Goal: Task Accomplishment & Management: Use online tool/utility

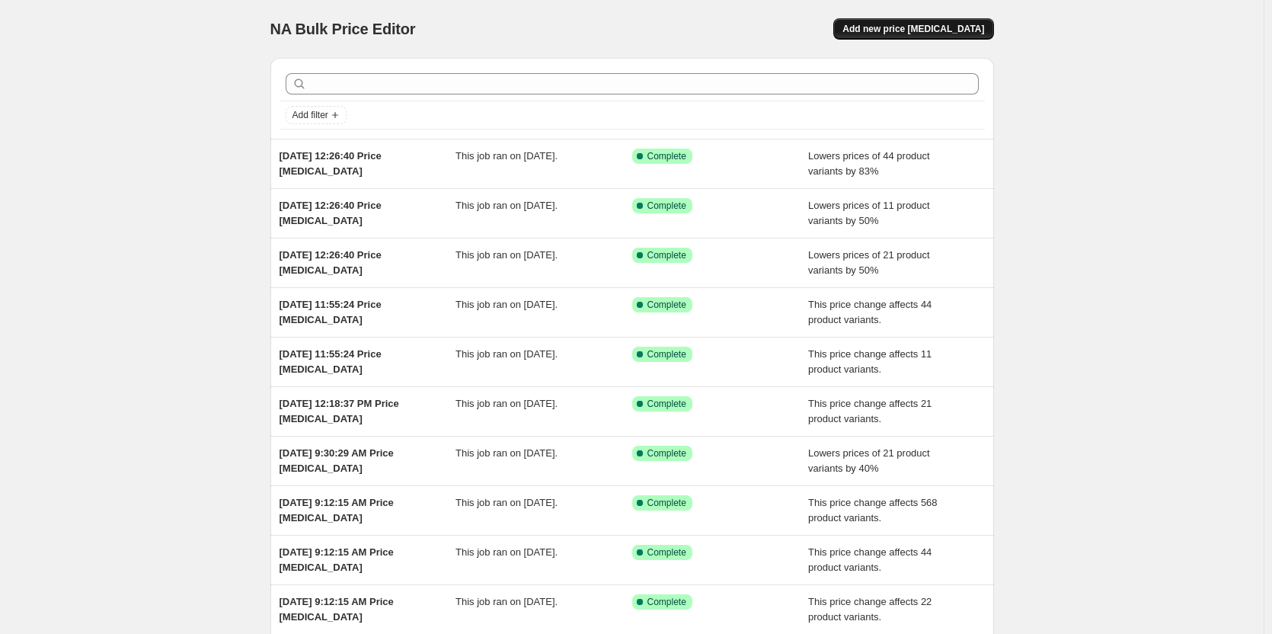
click at [893, 24] on span "Add new price [MEDICAL_DATA]" at bounding box center [913, 29] width 142 height 12
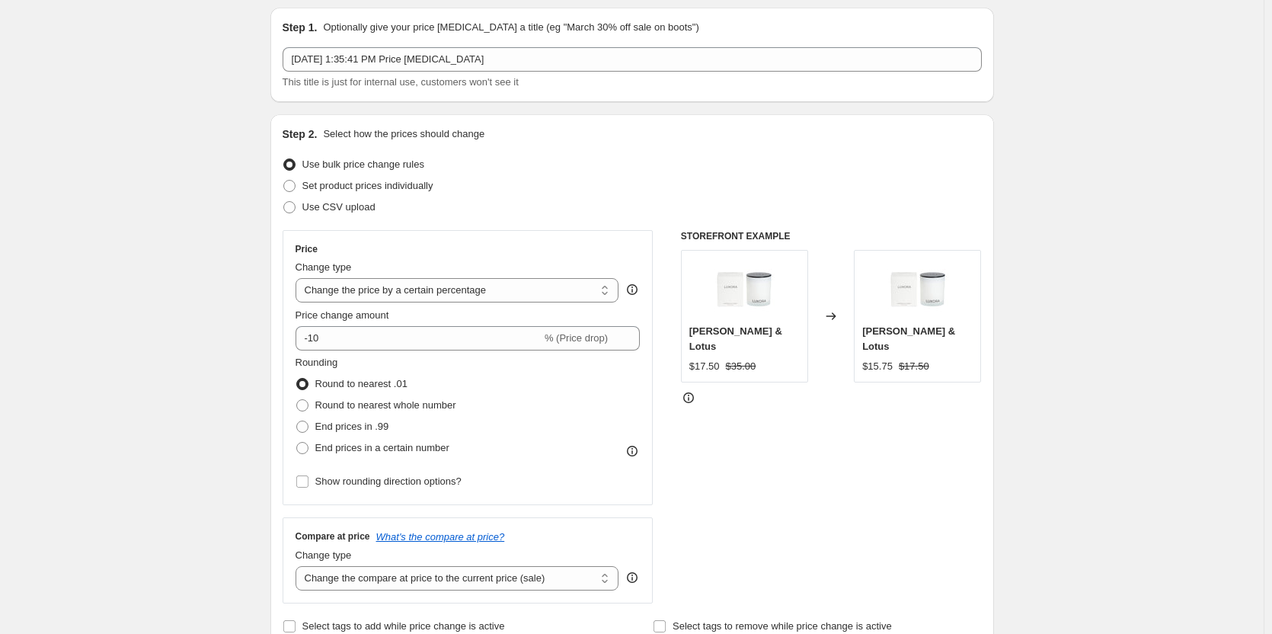
scroll to position [76, 0]
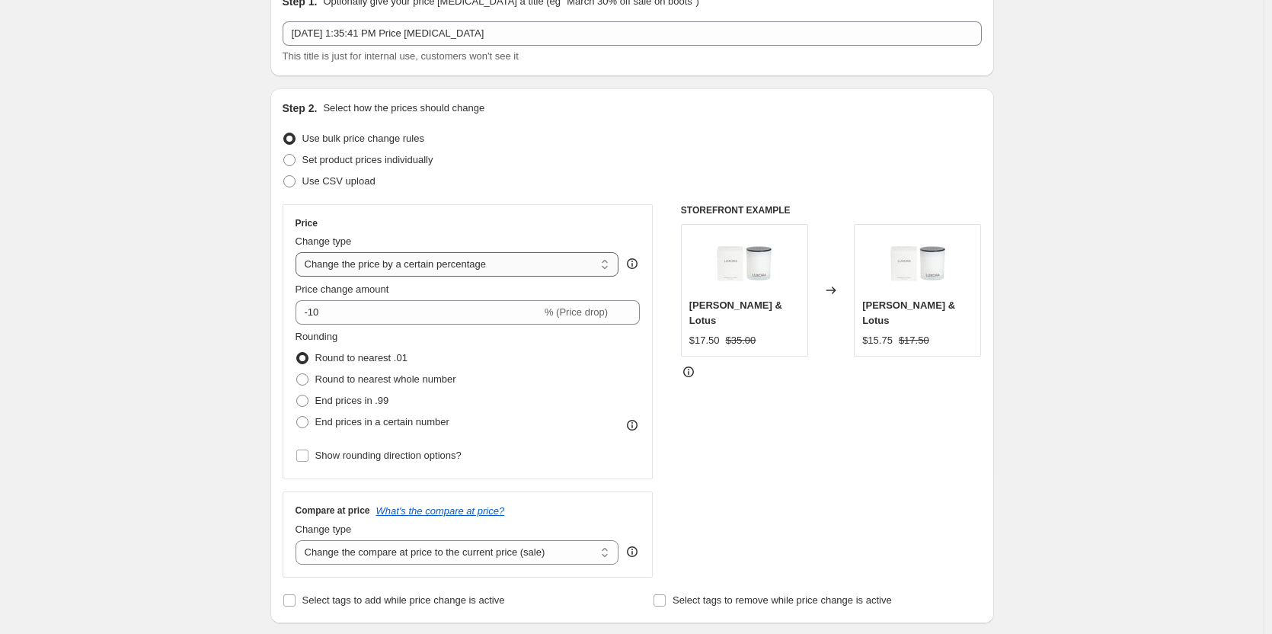
click at [332, 270] on select "Change the price to a certain amount Change the price by a certain amount Chang…" at bounding box center [457, 264] width 324 height 24
select select "to"
click at [298, 252] on select "Change the price to a certain amount Change the price by a certain amount Chang…" at bounding box center [457, 264] width 324 height 24
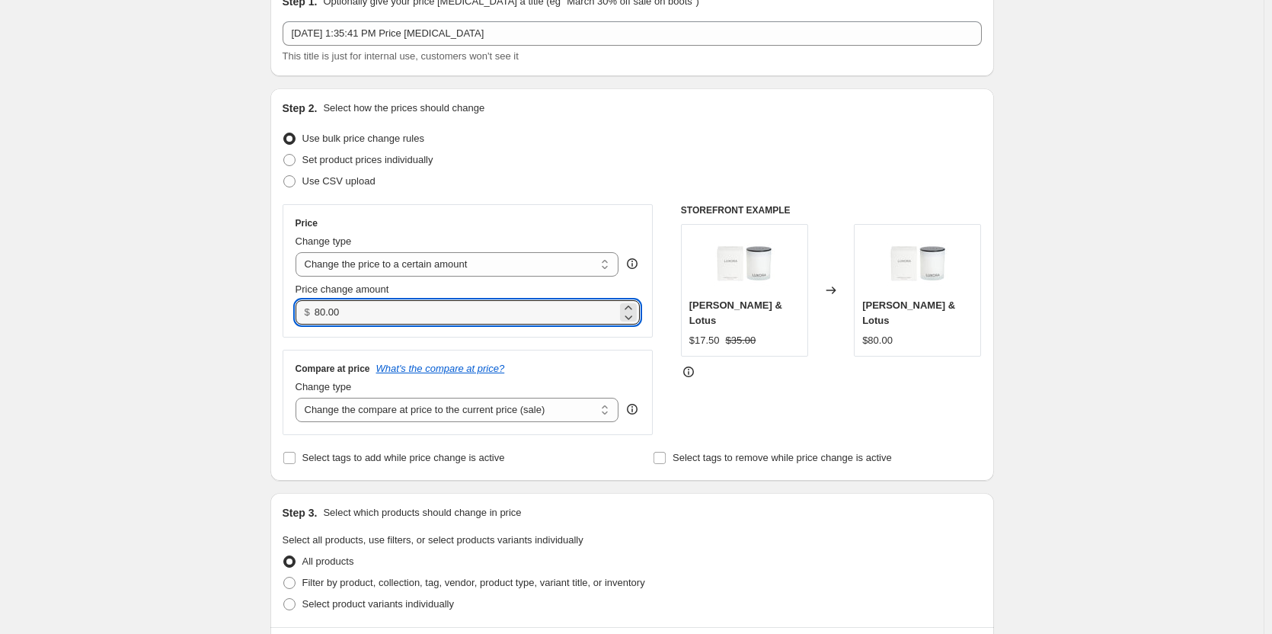
drag, startPoint x: 357, startPoint y: 309, endPoint x: 309, endPoint y: 314, distance: 48.2
click at [309, 314] on div "$ 80.00" at bounding box center [467, 312] width 345 height 24
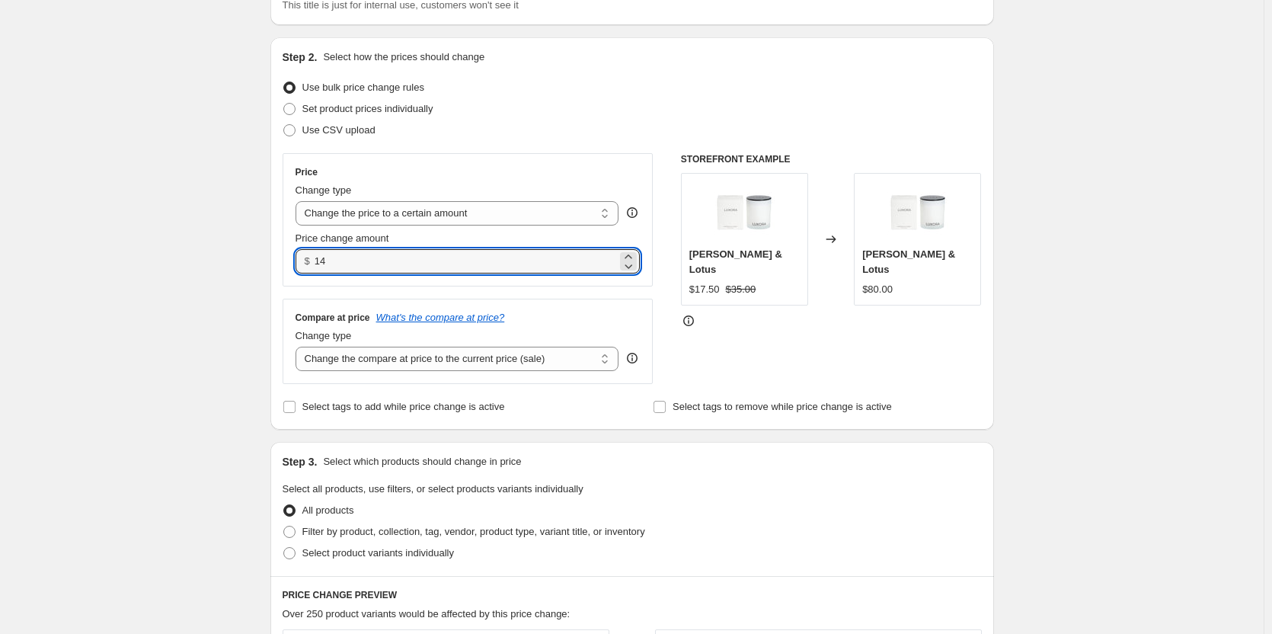
scroll to position [152, 0]
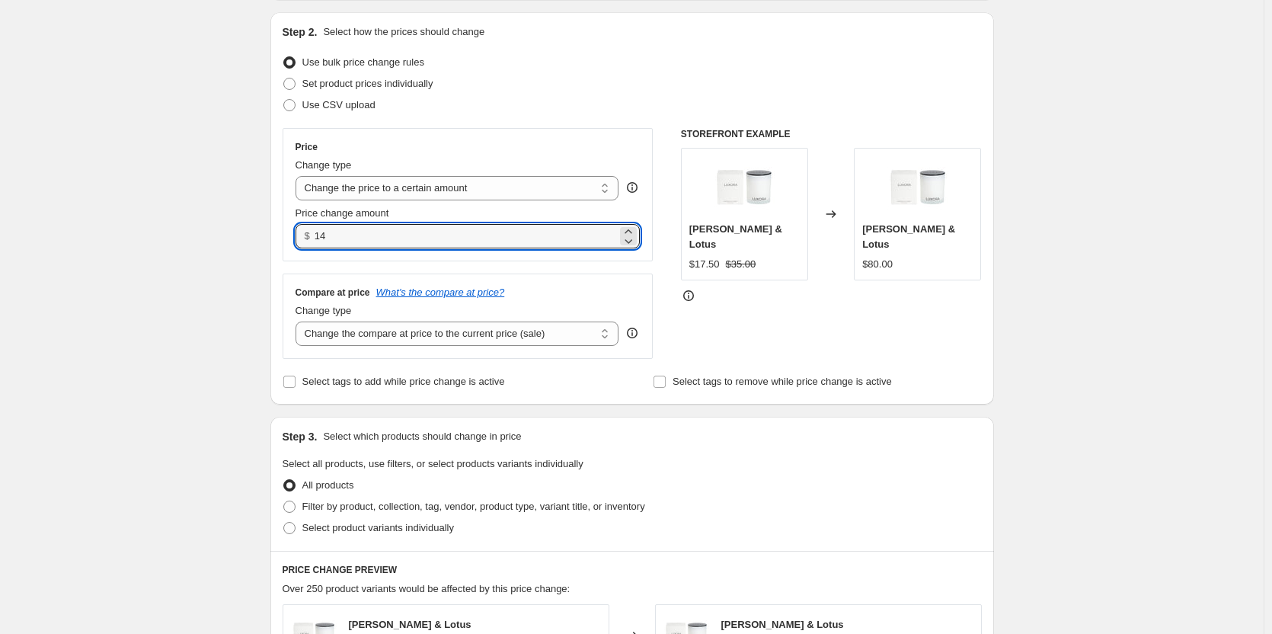
type input "14.00"
click at [241, 348] on div "Create new price [MEDICAL_DATA]. This page is ready Create new price [MEDICAL_D…" at bounding box center [631, 538] width 1263 height 1380
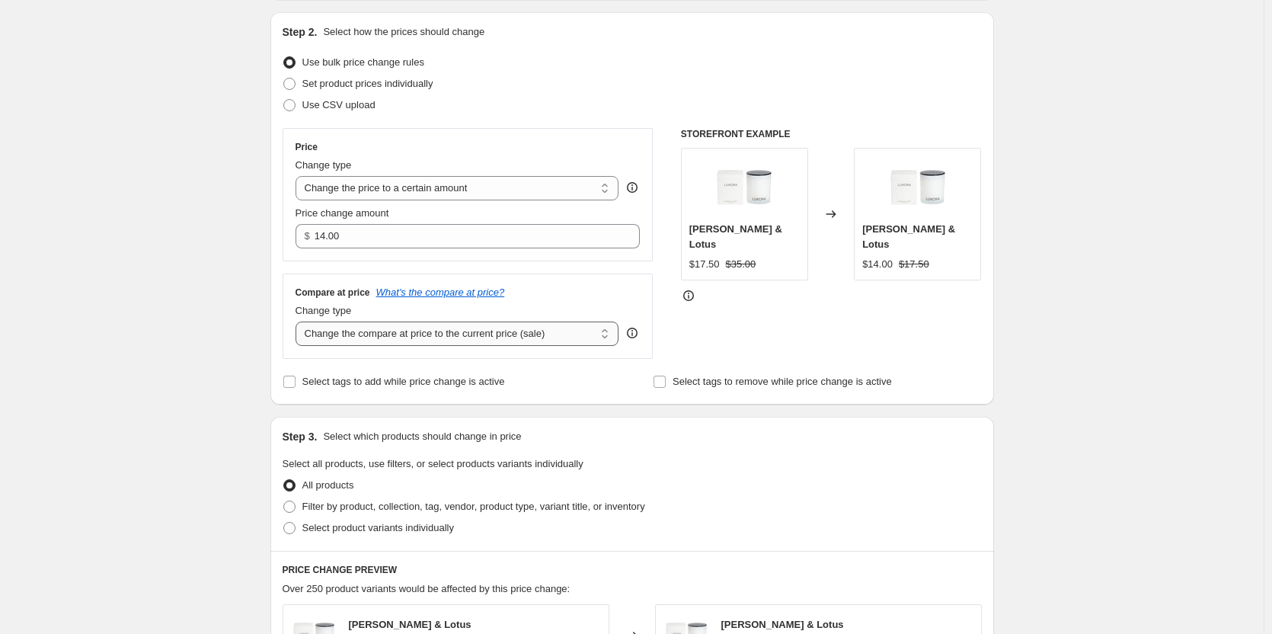
click at [385, 337] on select "Change the compare at price to the current price (sale) Change the compare at p…" at bounding box center [457, 333] width 324 height 24
select select "to"
click at [298, 322] on select "Change the compare at price to the current price (sale) Change the compare at p…" at bounding box center [457, 333] width 324 height 24
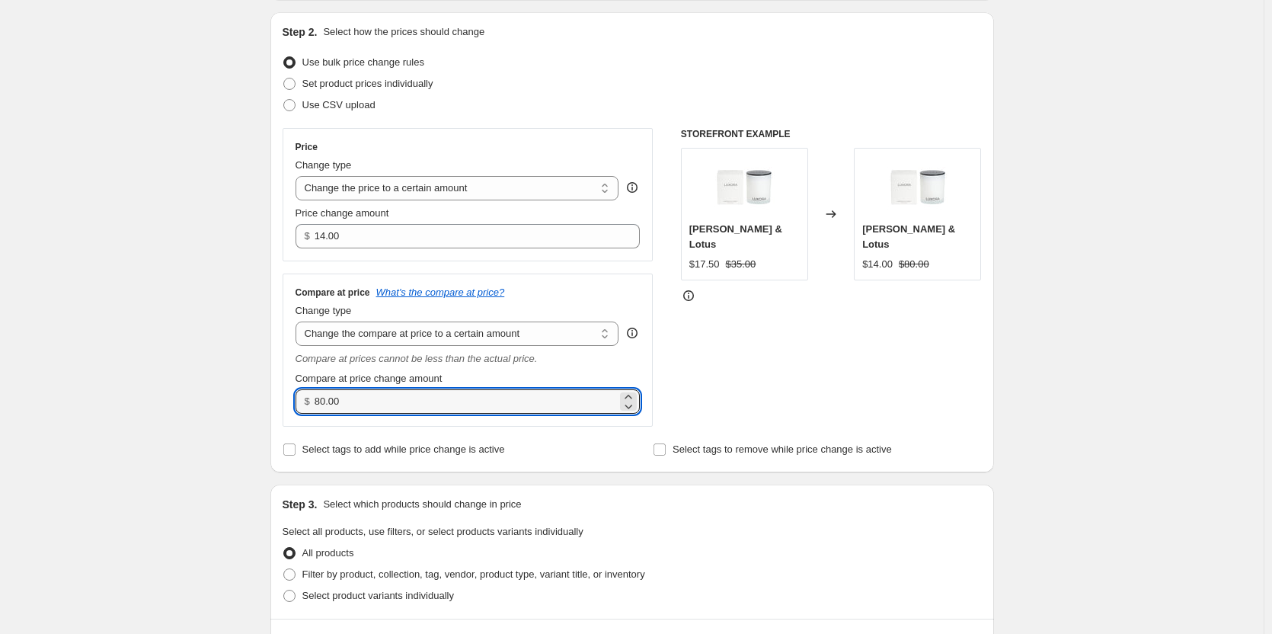
drag, startPoint x: 371, startPoint y: 392, endPoint x: 289, endPoint y: 392, distance: 82.2
click at [289, 392] on div "Compare at price What's the compare at price? Change type Change the compare at…" at bounding box center [467, 349] width 371 height 153
type input "28.00"
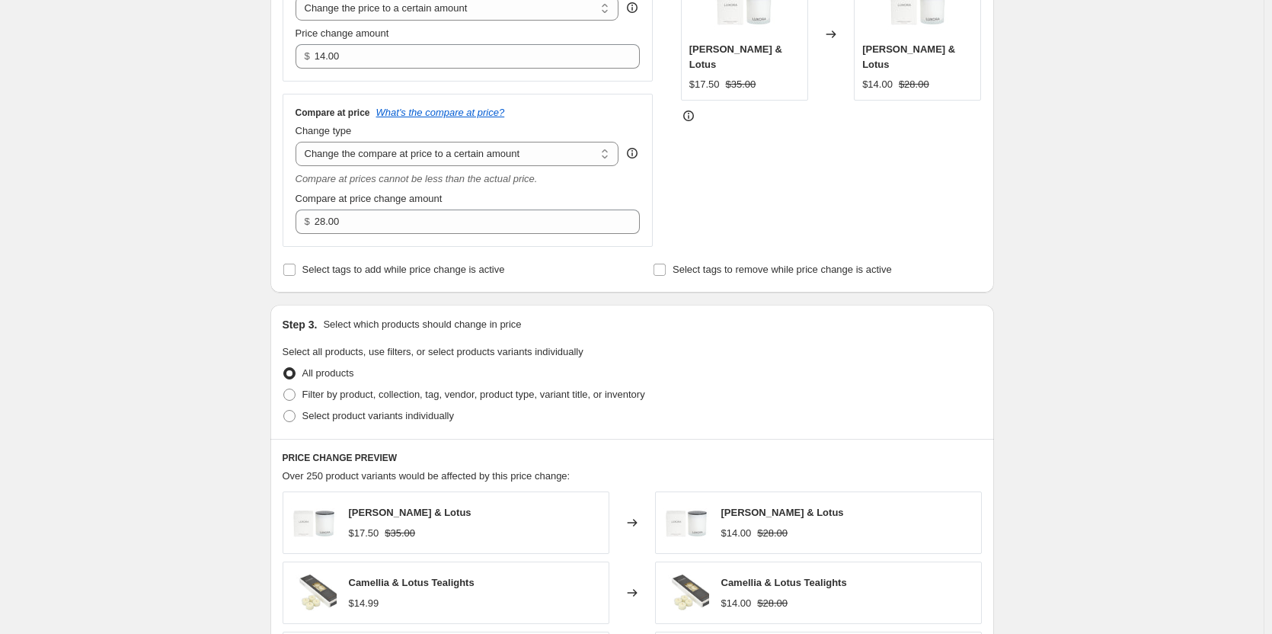
scroll to position [381, 0]
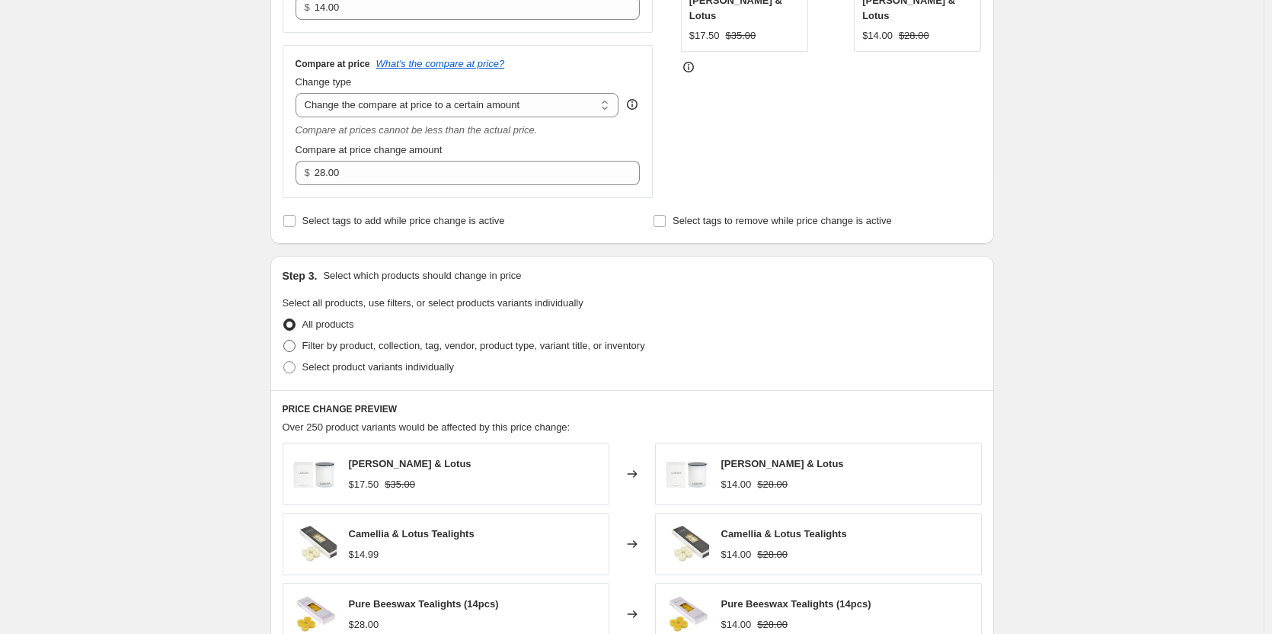
click at [295, 347] on span at bounding box center [289, 346] width 12 height 12
click at [284, 340] on input "Filter by product, collection, tag, vendor, product type, variant title, or inv…" at bounding box center [283, 340] width 1 height 1
radio input "true"
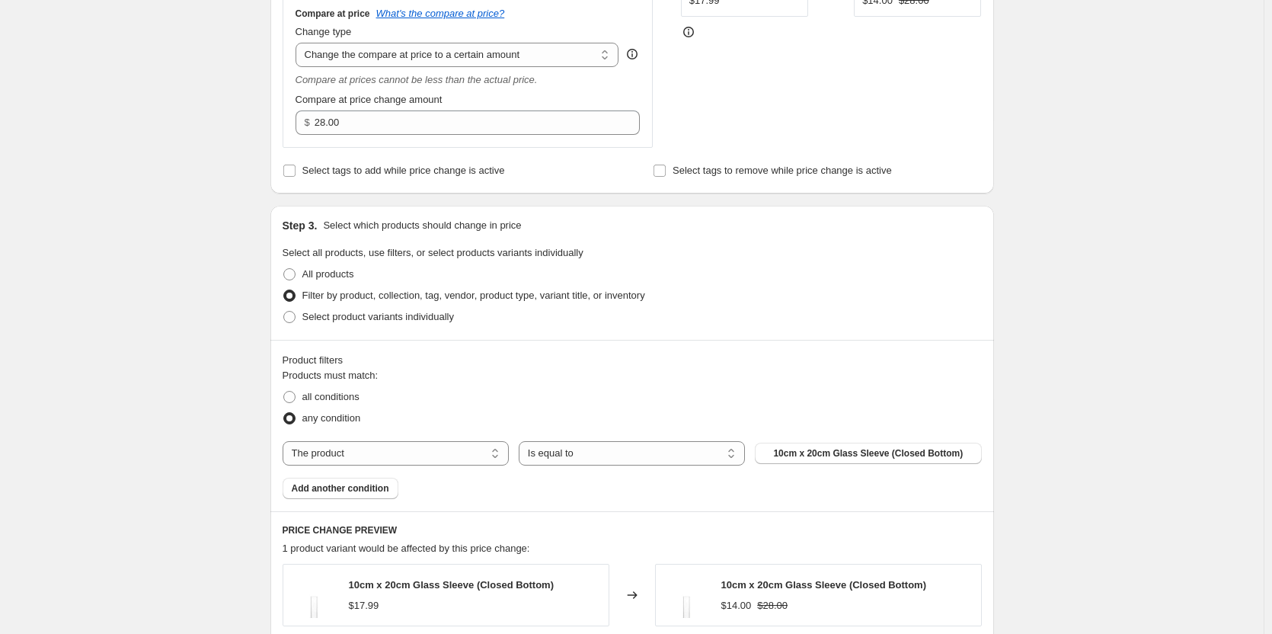
scroll to position [533, 0]
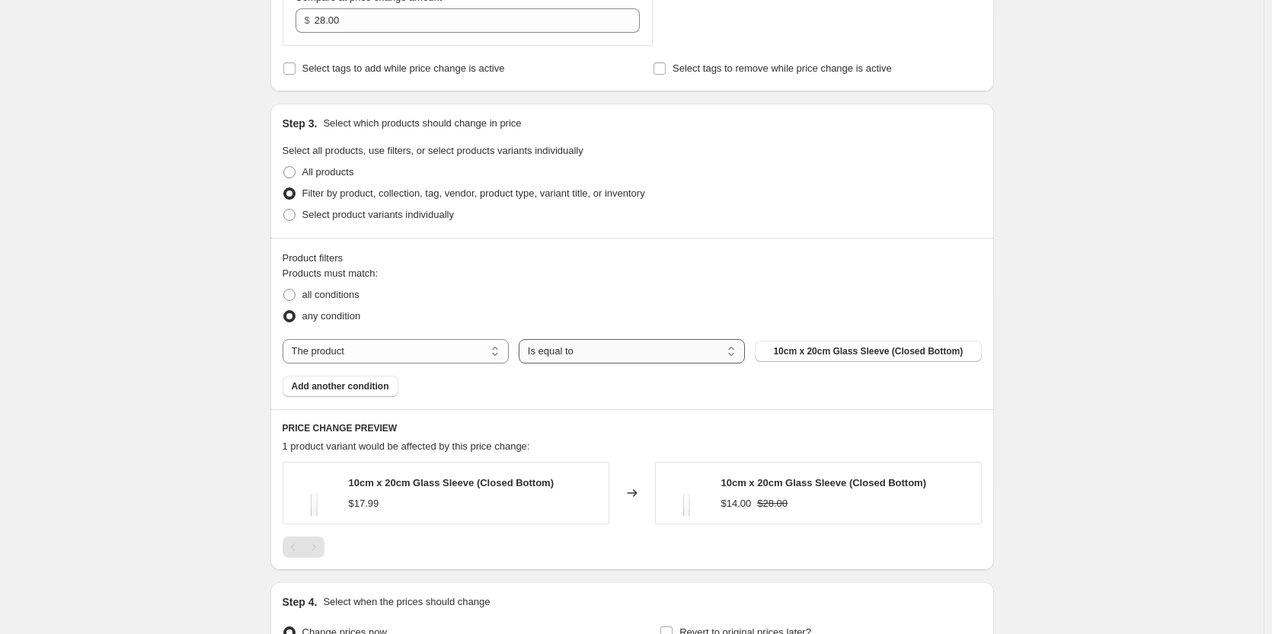
click at [560, 349] on select "Is equal to Is not equal to" at bounding box center [632, 351] width 226 height 24
click at [432, 345] on select "The product The product's collection The product's tag The product's vendor The…" at bounding box center [395, 351] width 226 height 24
select select "collection"
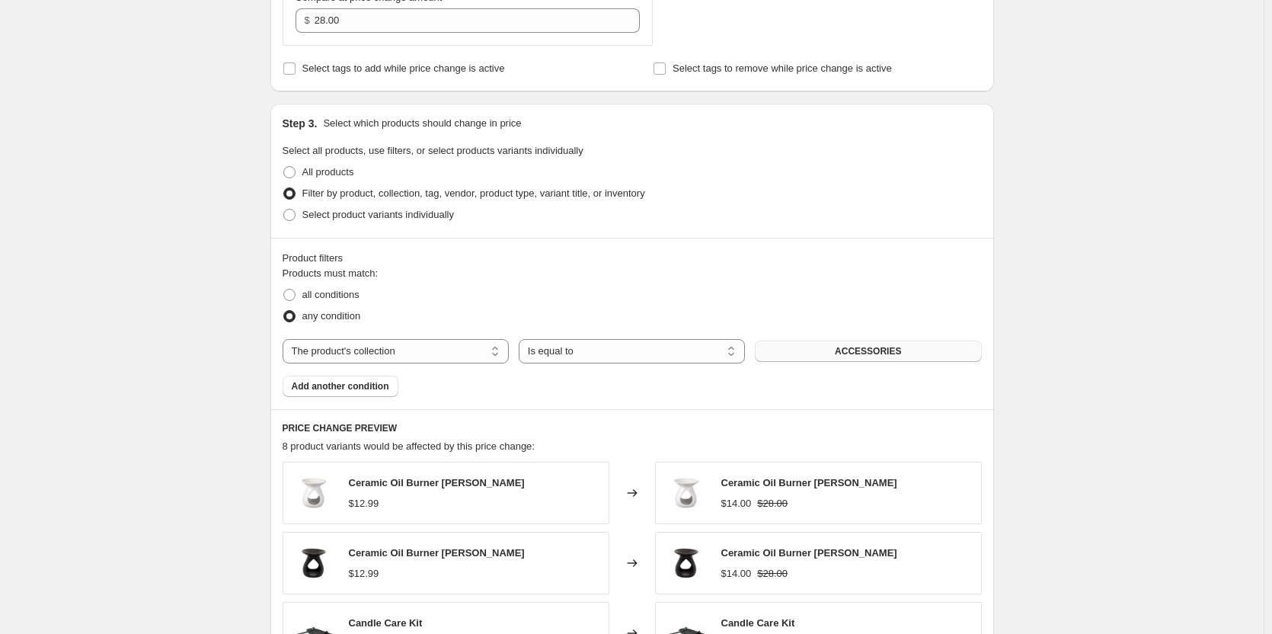
click at [821, 353] on button "ACCESSORIES" at bounding box center [868, 350] width 226 height 21
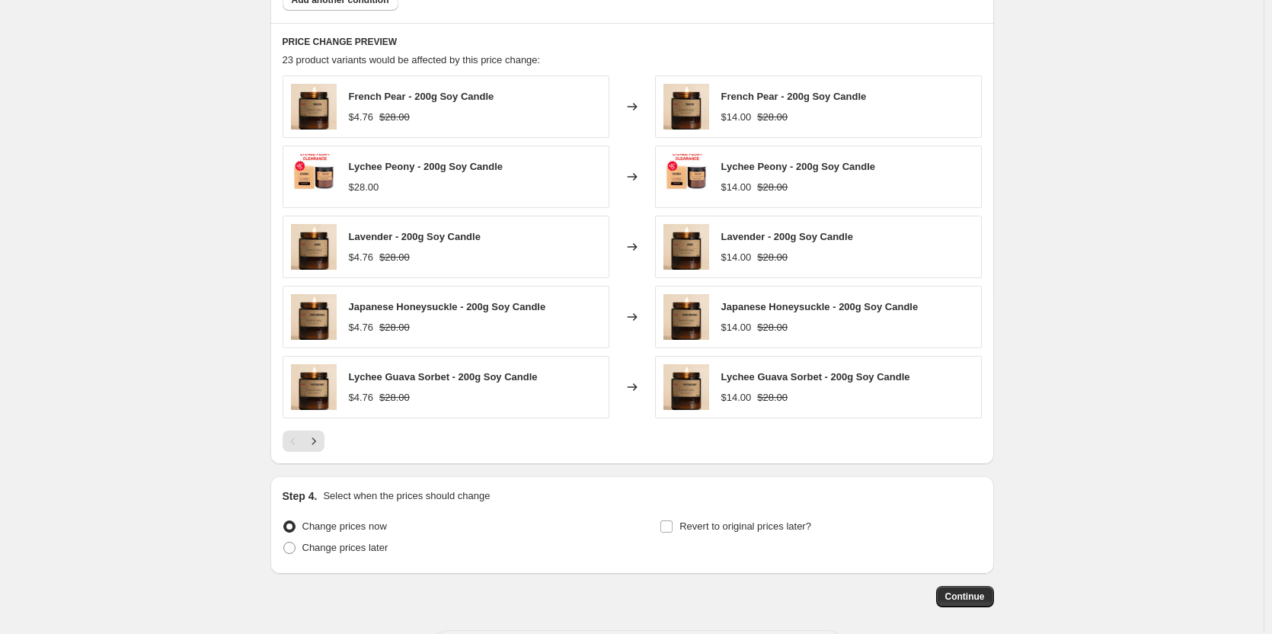
scroll to position [986, 0]
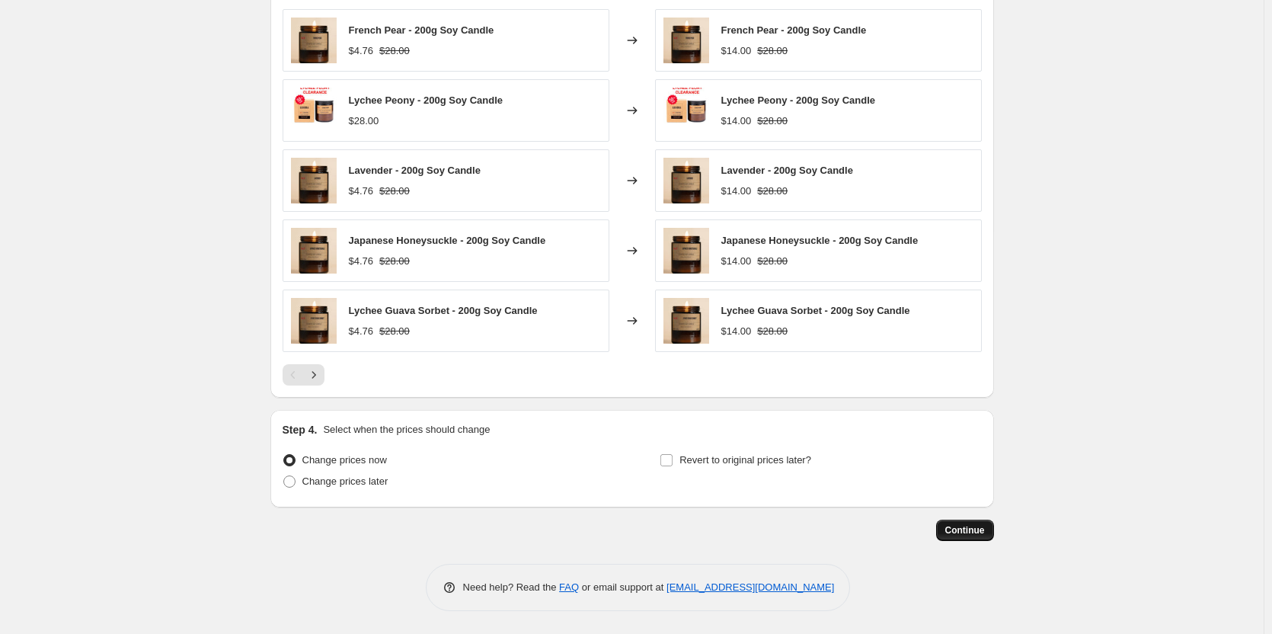
click at [984, 528] on span "Continue" at bounding box center [965, 530] width 40 height 12
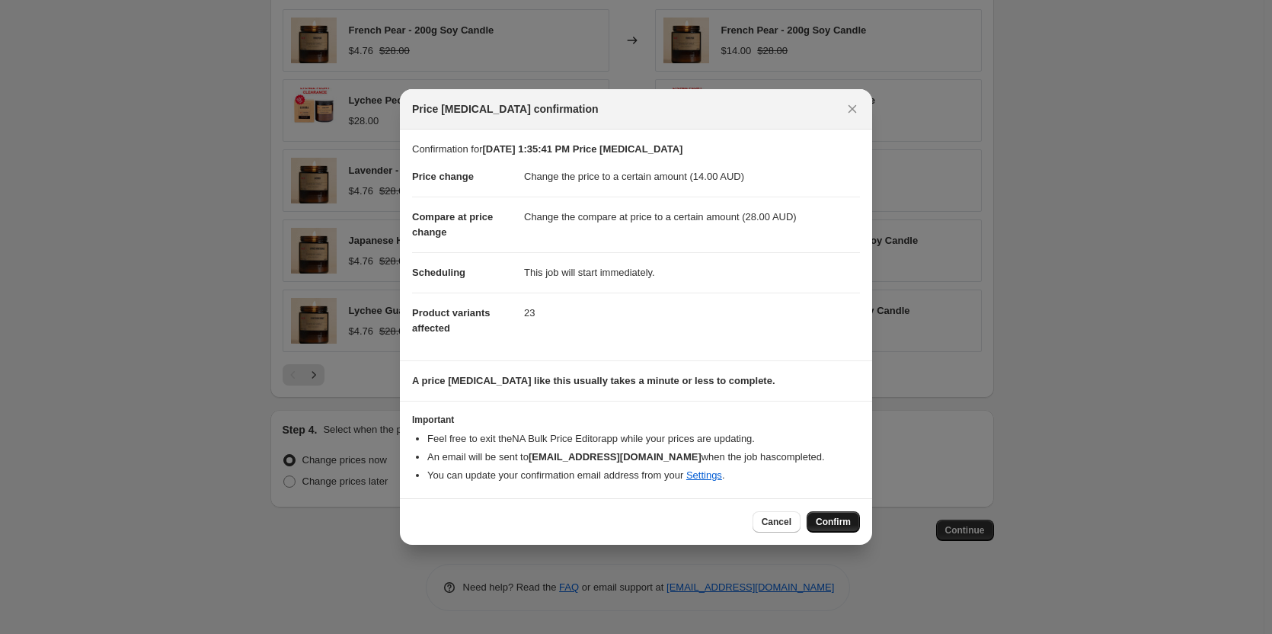
click at [831, 519] on span "Confirm" at bounding box center [832, 521] width 35 height 12
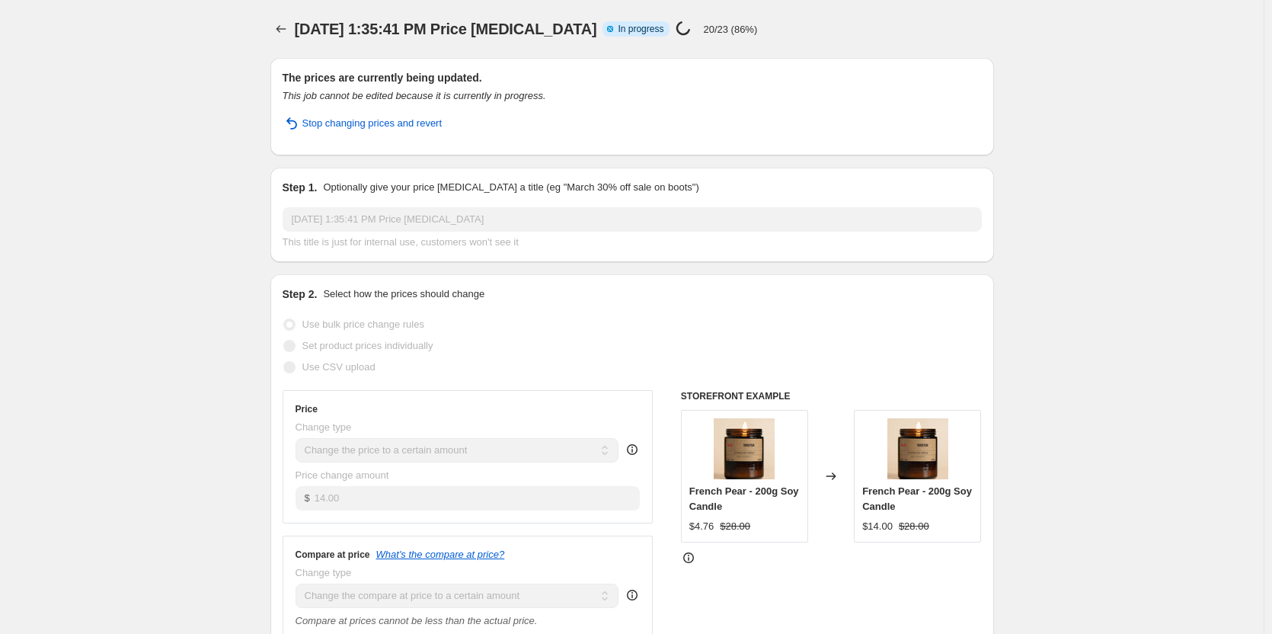
select select "to"
select select "collection"
